Goal: Use online tool/utility: Utilize a website feature to perform a specific function

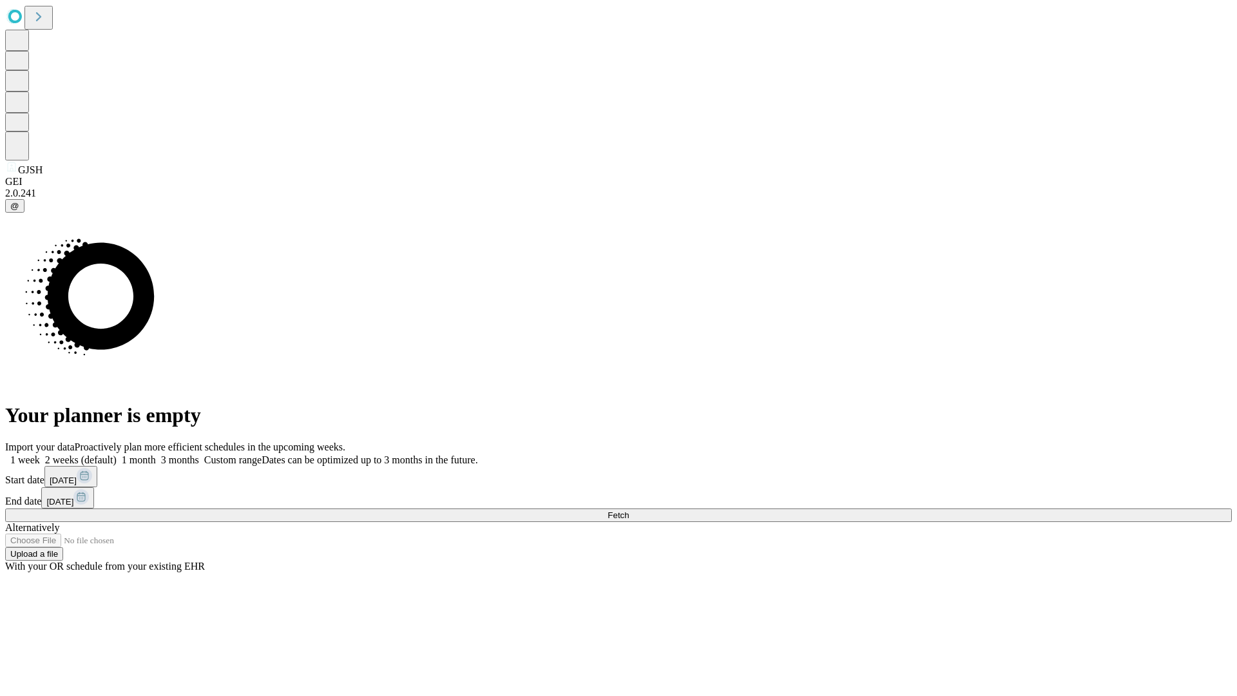
click at [629, 510] on span "Fetch" at bounding box center [618, 515] width 21 height 10
